Goal: Navigation & Orientation: Find specific page/section

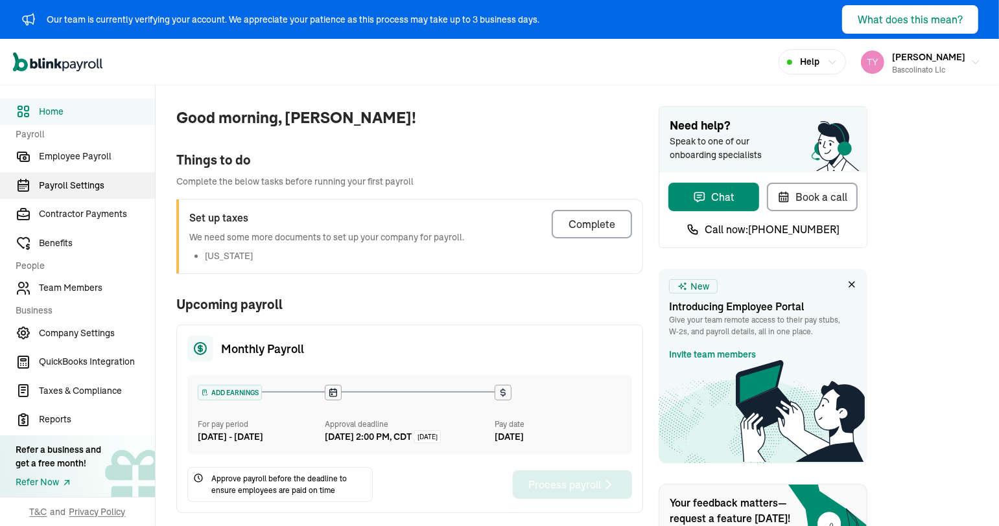
click at [85, 194] on link "Payroll Settings" at bounding box center [77, 185] width 155 height 27
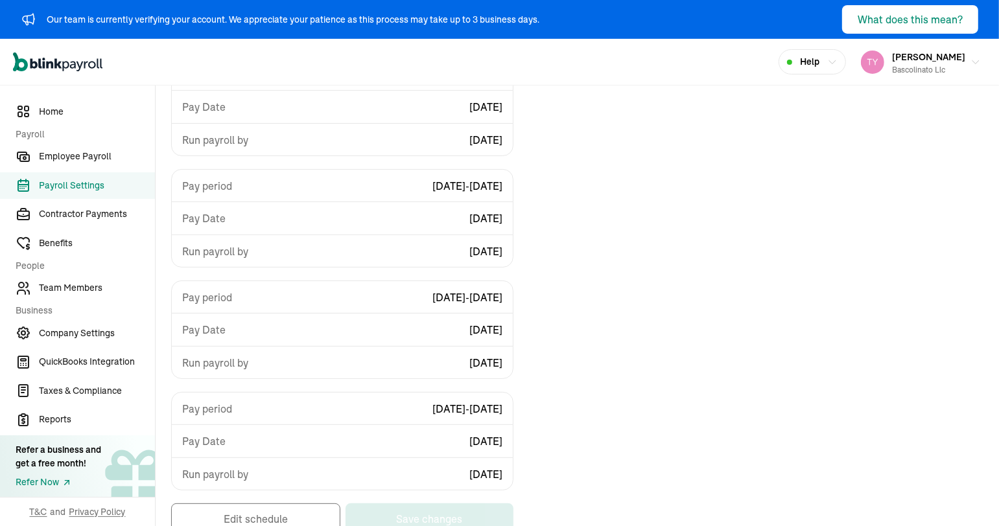
scroll to position [229, 0]
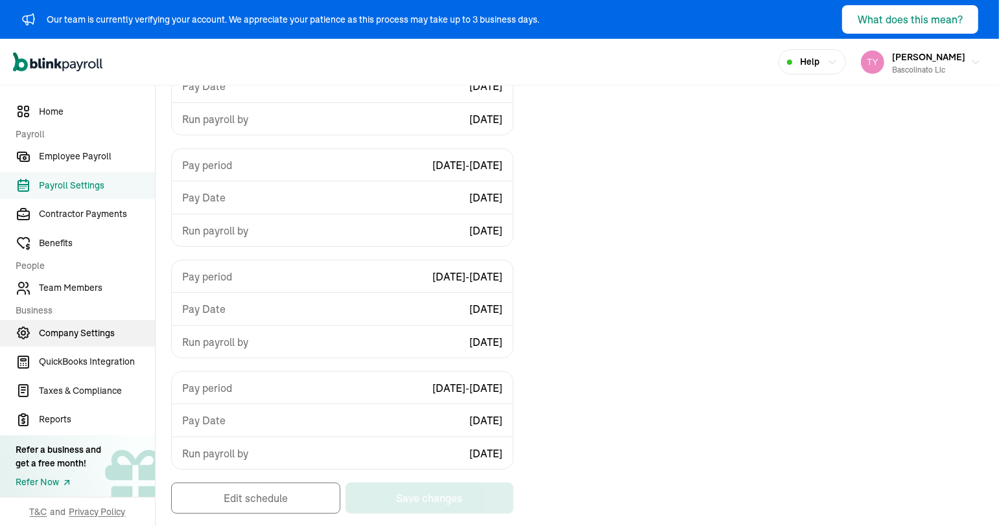
click at [91, 342] on link "Company Settings" at bounding box center [77, 333] width 155 height 27
click at [110, 331] on span "Company Settings" at bounding box center [97, 334] width 116 height 14
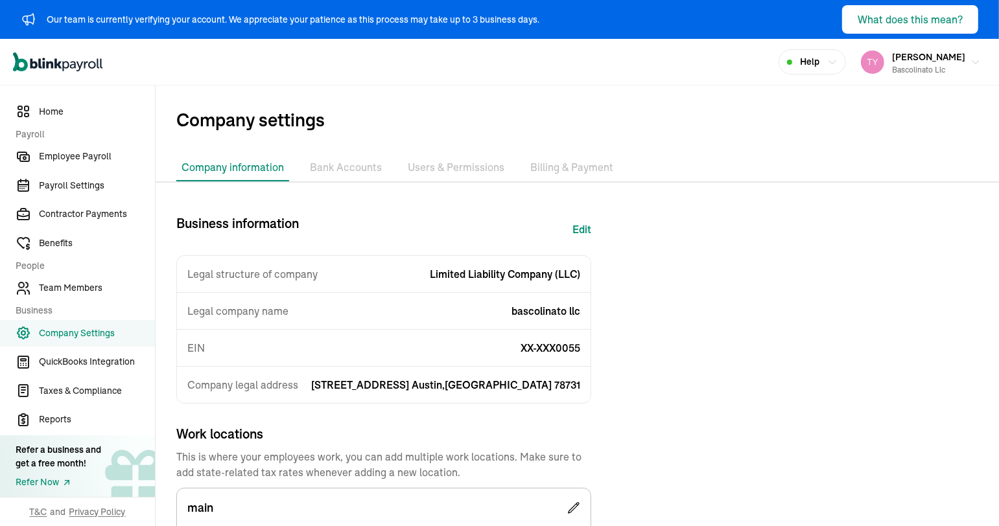
click at [332, 174] on li "Bank Accounts" at bounding box center [346, 167] width 82 height 27
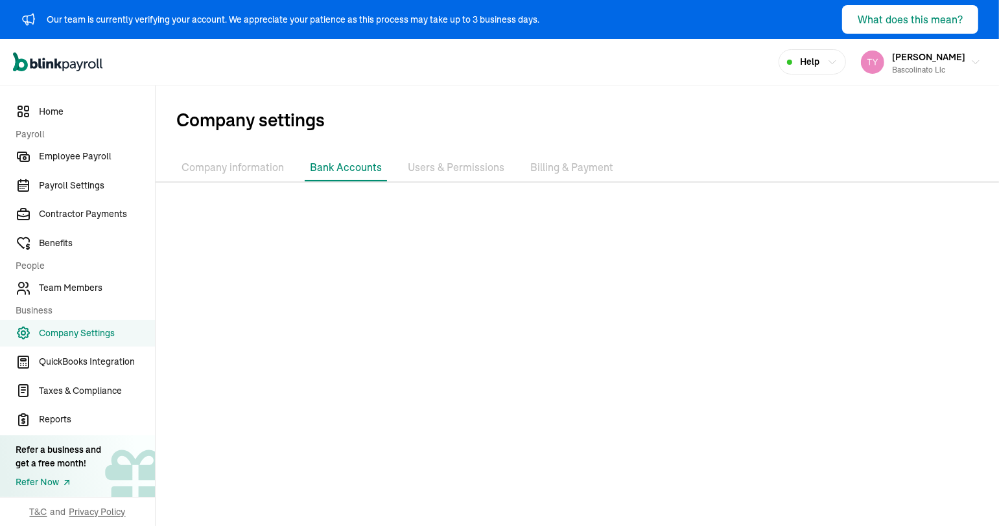
click at [449, 173] on li "Users & Permissions" at bounding box center [455, 167] width 107 height 27
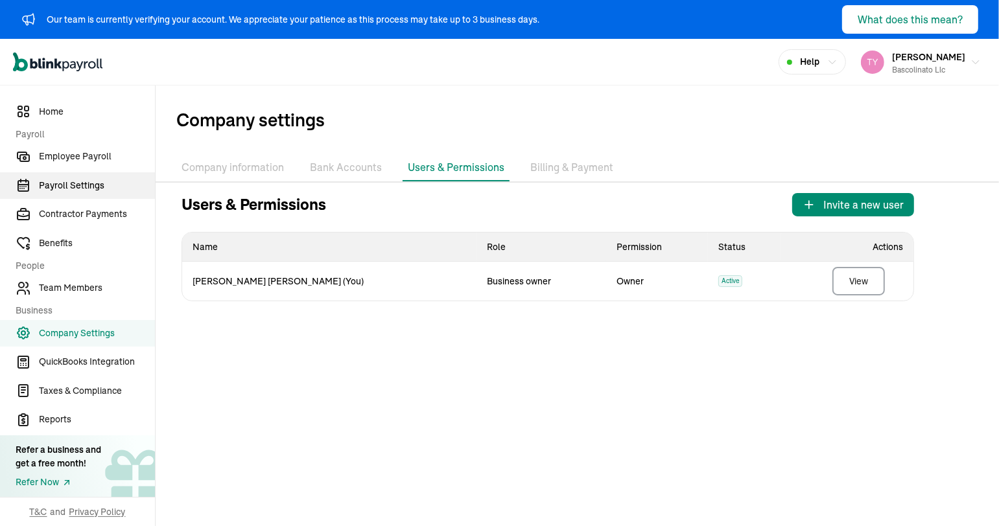
click at [83, 195] on link "Payroll Settings" at bounding box center [77, 185] width 155 height 27
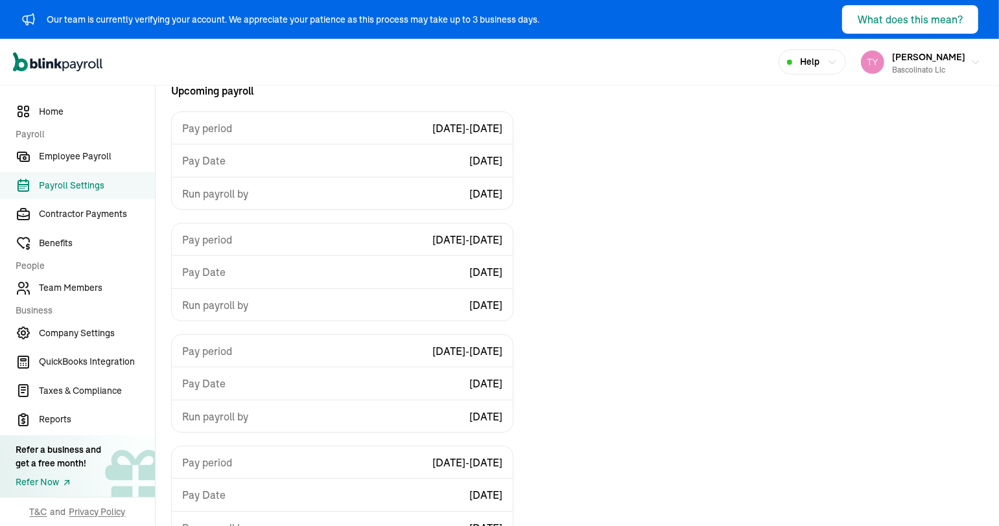
scroll to position [156, 0]
click at [78, 159] on span "Employee Payroll" at bounding box center [97, 157] width 116 height 14
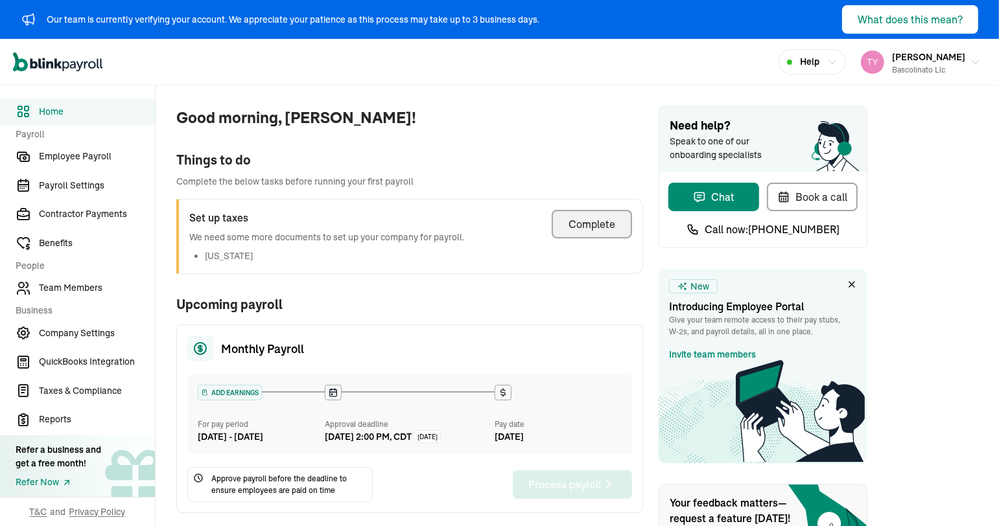
click at [576, 225] on div "Complete" at bounding box center [591, 224] width 47 height 16
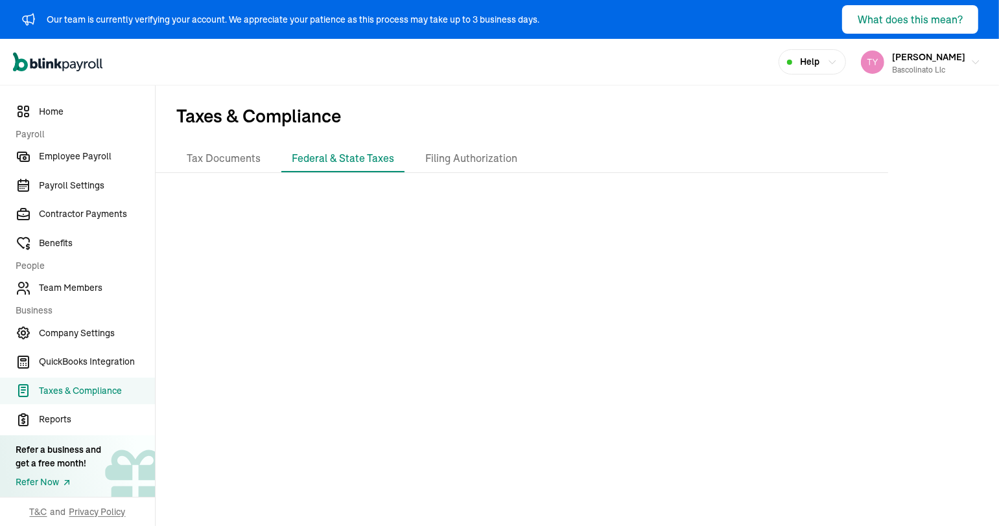
scroll to position [5, 0]
click at [67, 110] on span "Home" at bounding box center [97, 112] width 116 height 14
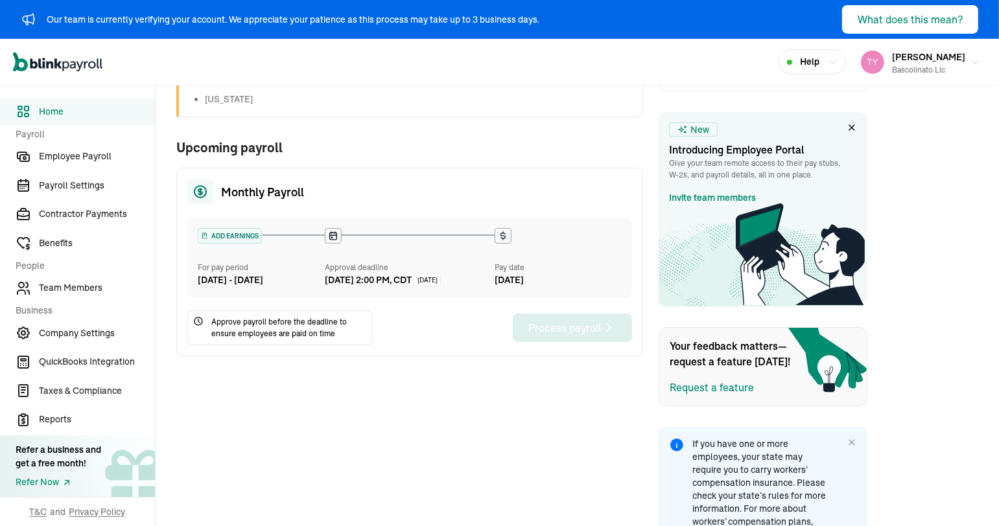
scroll to position [202, 0]
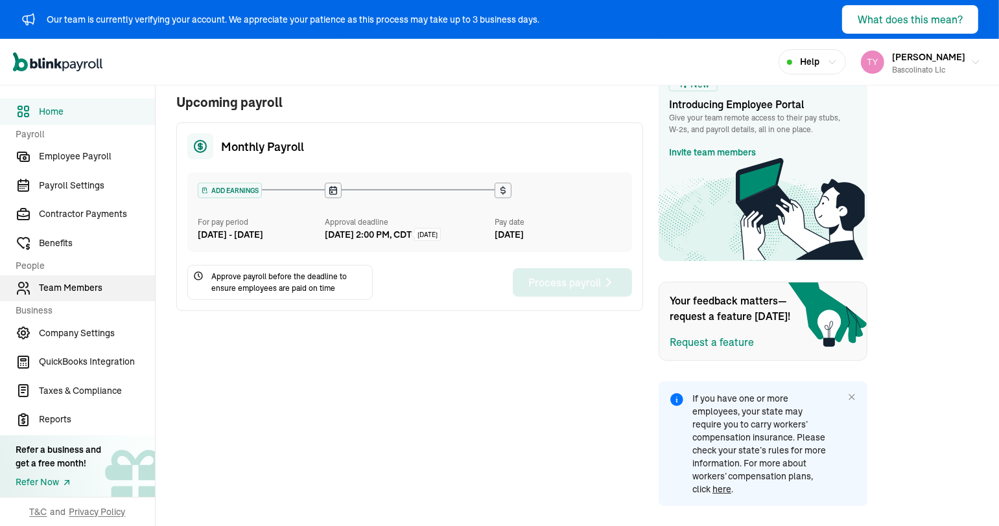
click at [95, 294] on span "Team Members" at bounding box center [97, 288] width 116 height 14
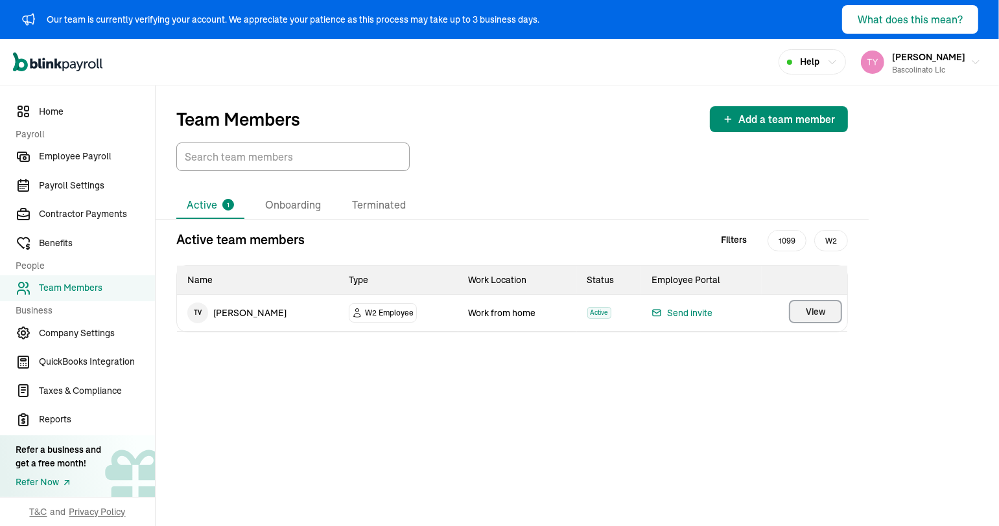
click at [822, 316] on span "View" at bounding box center [814, 311] width 19 height 13
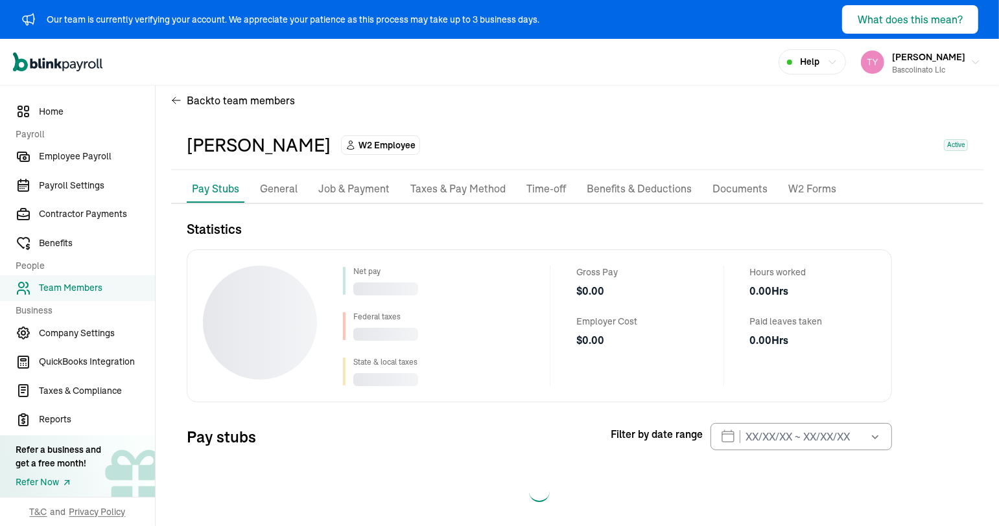
scroll to position [30, 0]
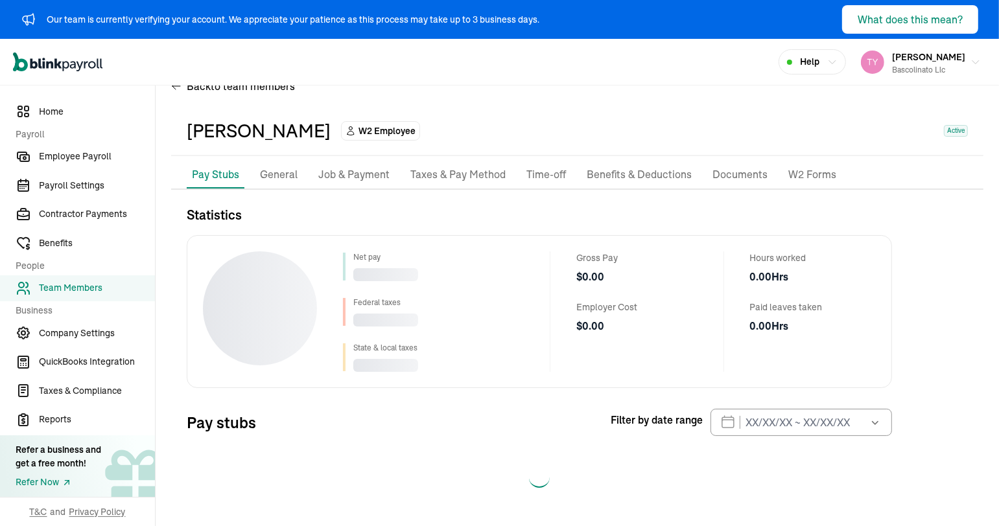
select select "2025"
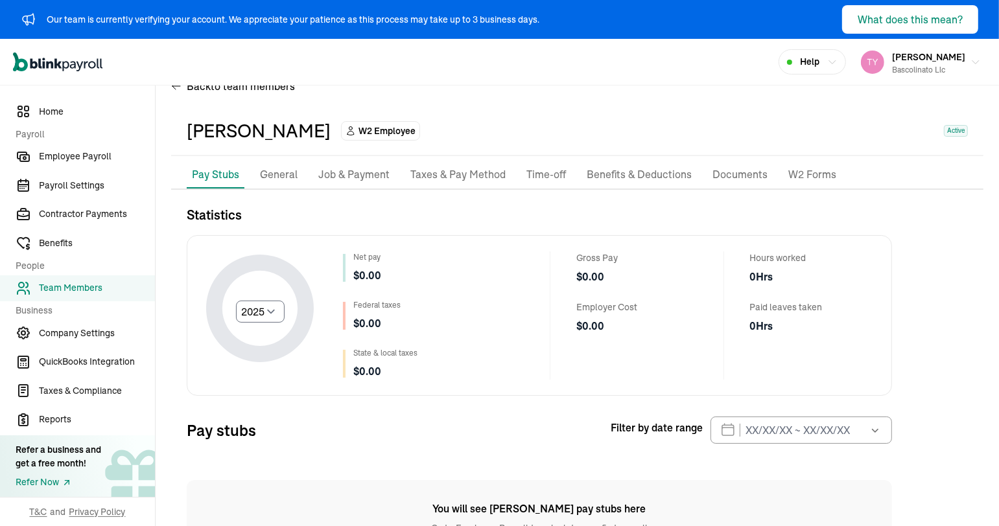
click at [372, 178] on p "Job & Payment" at bounding box center [353, 175] width 71 height 17
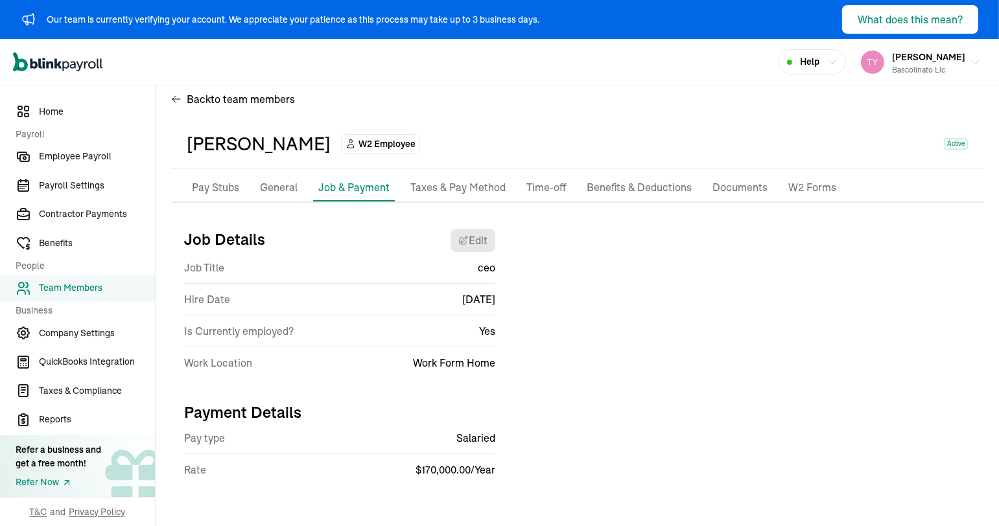
click at [468, 189] on p "Taxes & Pay Method" at bounding box center [457, 187] width 95 height 17
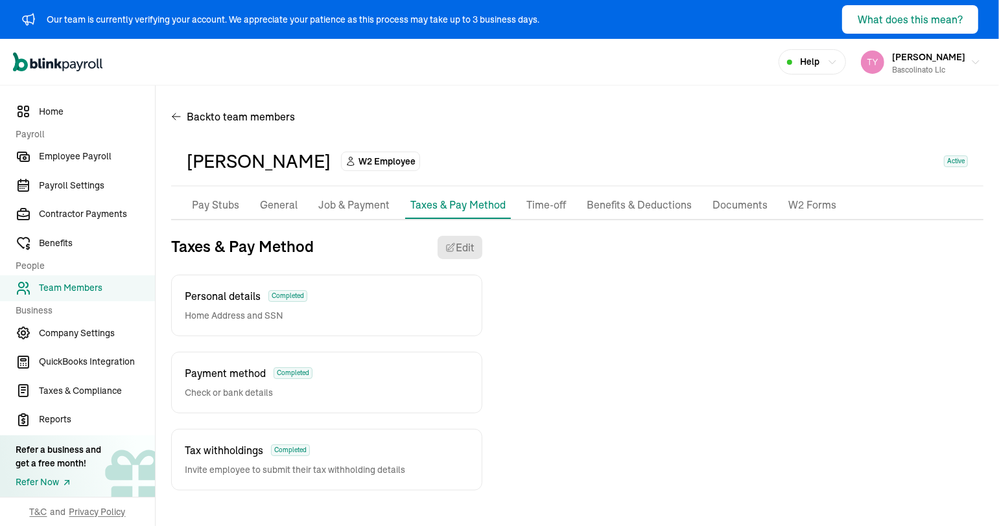
click at [280, 213] on p "General" at bounding box center [279, 205] width 38 height 17
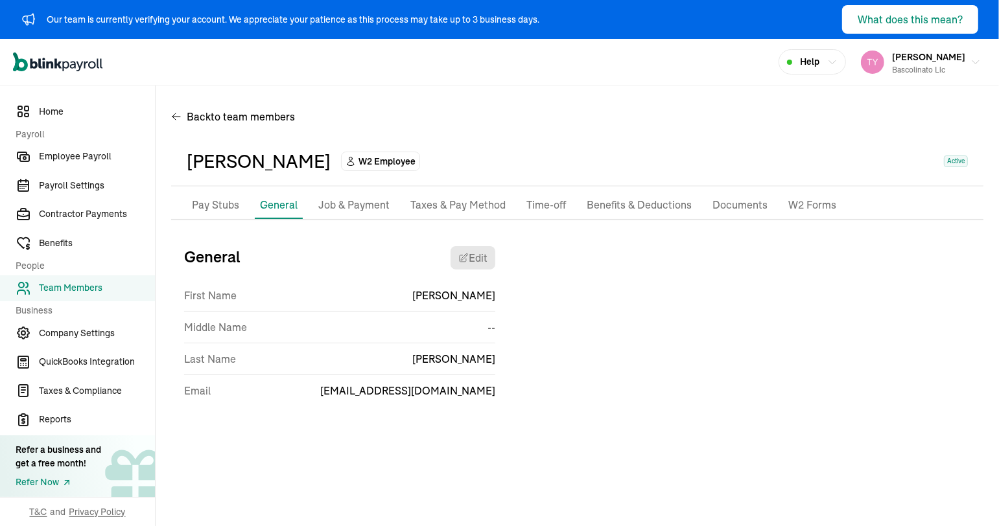
click at [347, 208] on p "Job & Payment" at bounding box center [353, 205] width 71 height 17
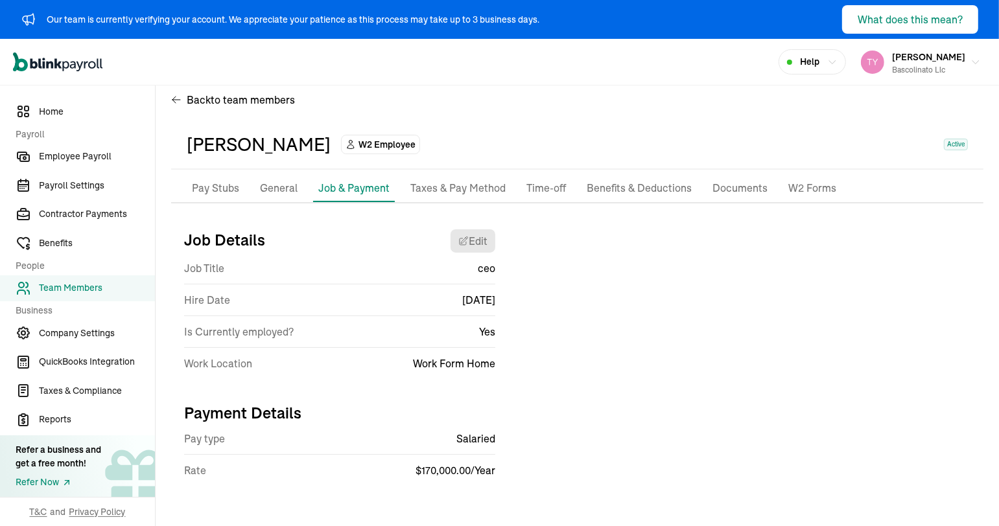
scroll to position [17, 0]
click at [106, 337] on span "Company Settings" at bounding box center [97, 334] width 116 height 14
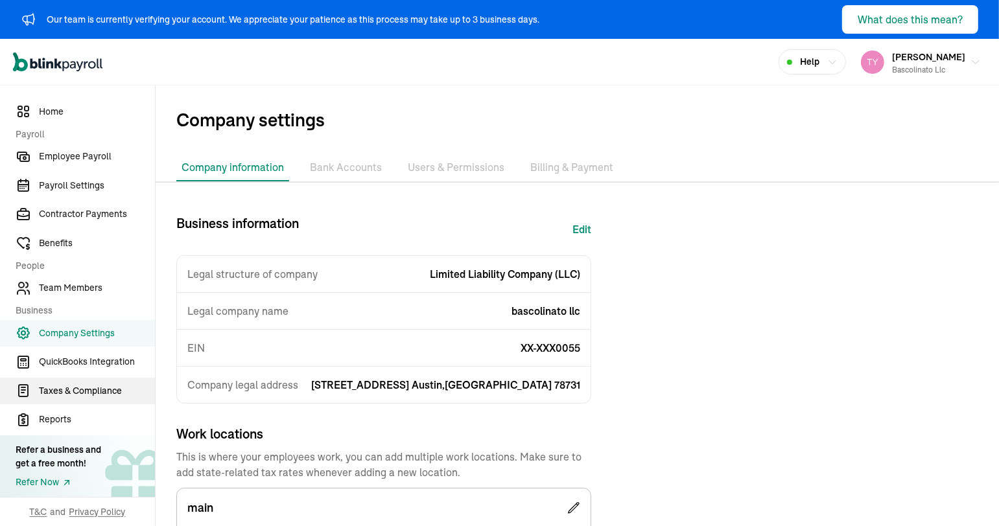
click at [98, 395] on span "Taxes & Compliance" at bounding box center [97, 391] width 116 height 14
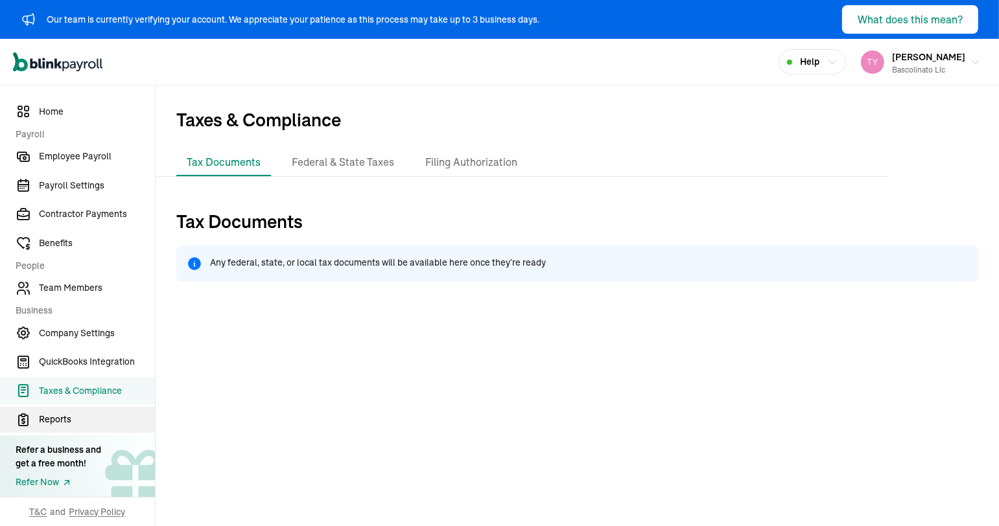
click at [100, 411] on link "Reports" at bounding box center [77, 420] width 155 height 27
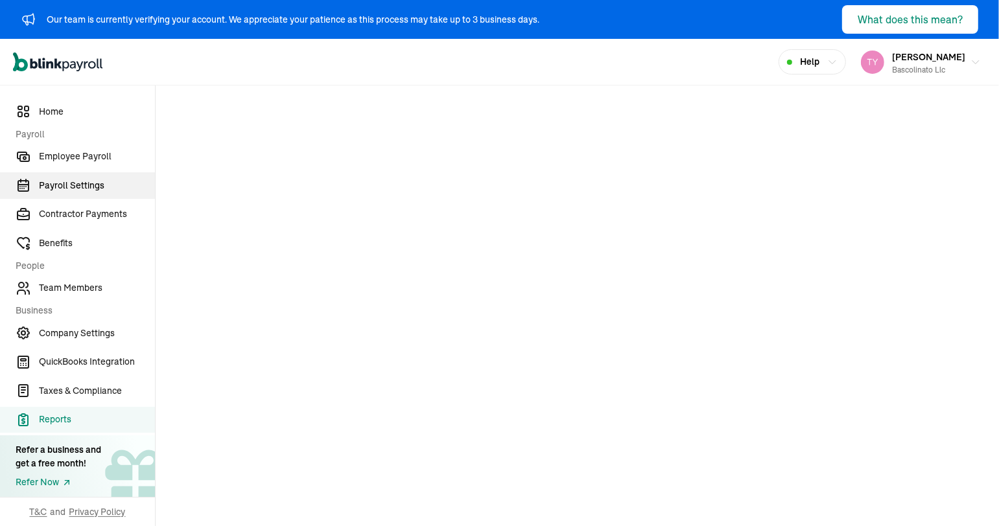
click at [96, 194] on link "Payroll Settings" at bounding box center [77, 185] width 155 height 27
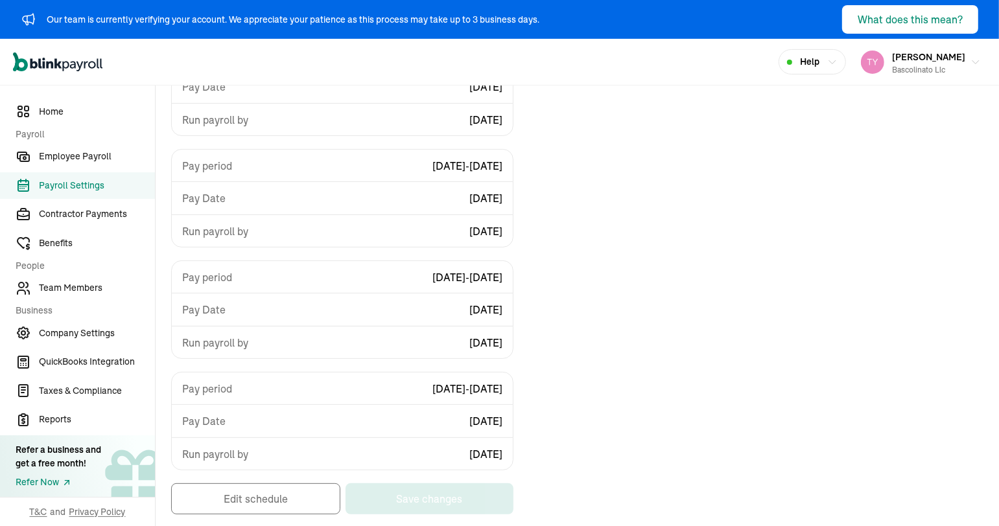
scroll to position [229, 0]
click at [59, 151] on span "Employee Payroll" at bounding box center [97, 157] width 116 height 14
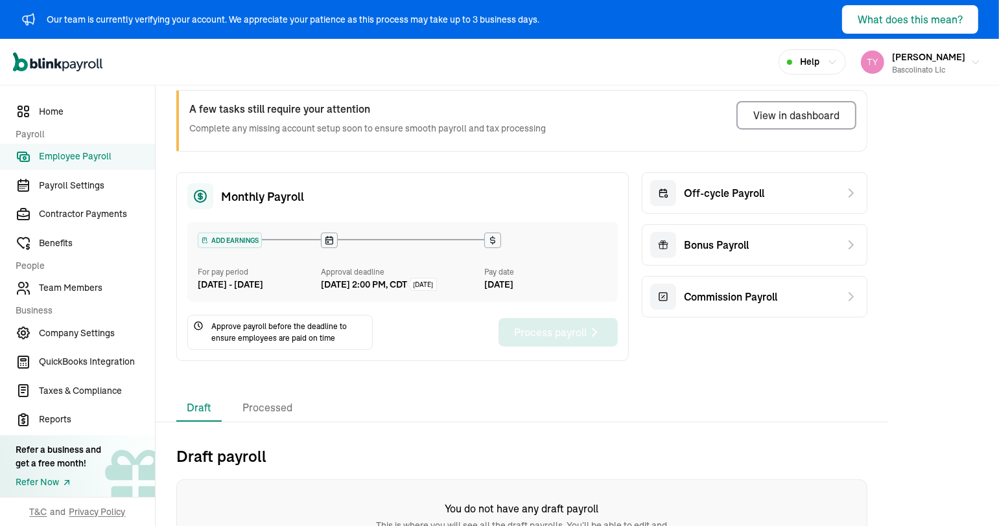
scroll to position [110, 0]
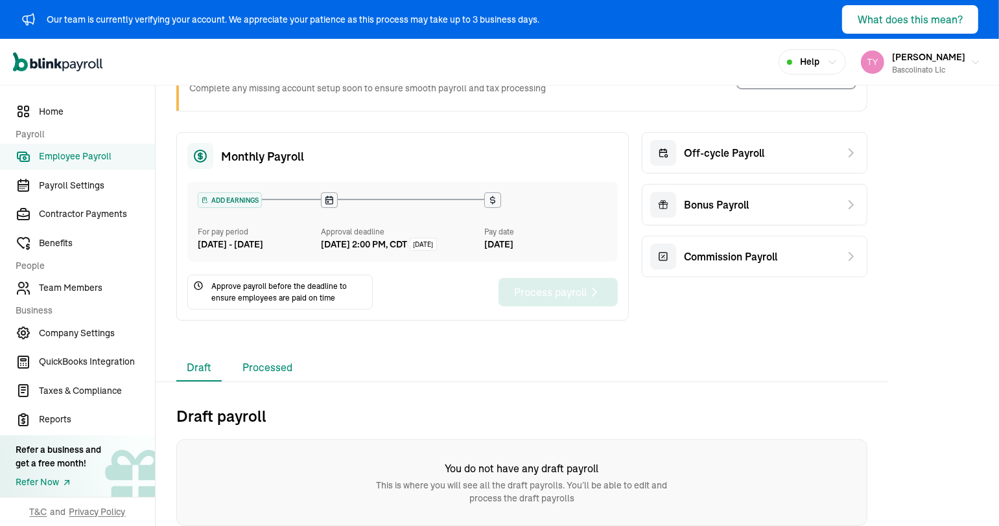
click at [253, 360] on li "Processed" at bounding box center [267, 367] width 71 height 27
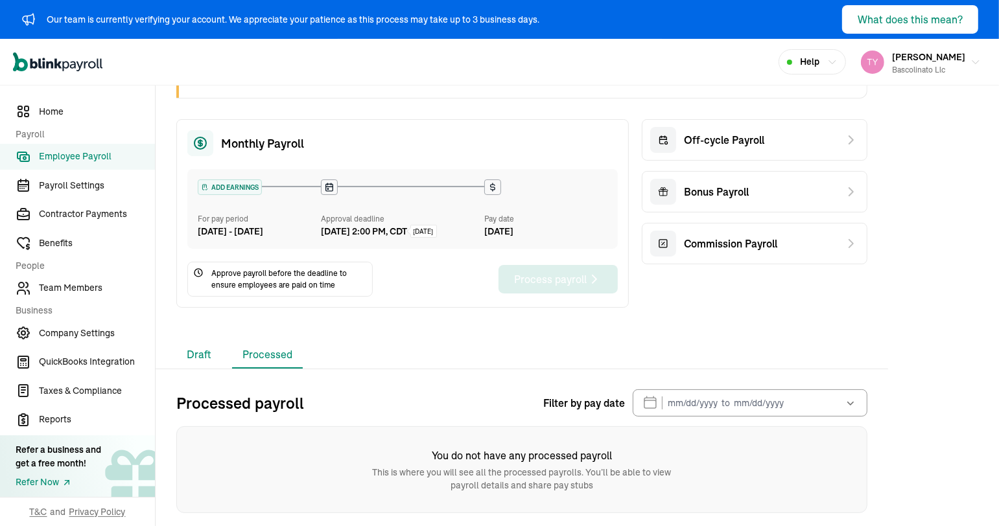
click at [201, 364] on li "Draft" at bounding box center [198, 355] width 45 height 27
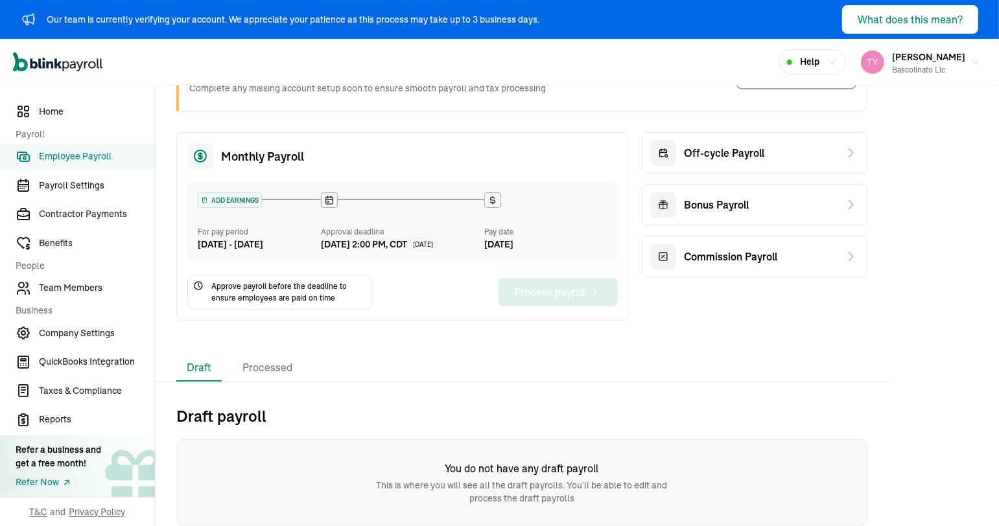
scroll to position [0, 0]
